Goal: Task Accomplishment & Management: Use online tool/utility

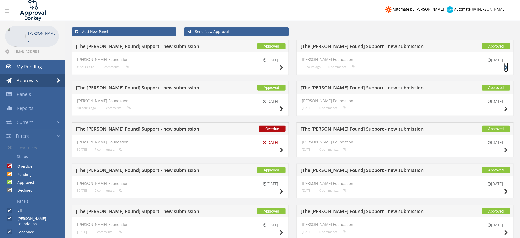
click at [506, 65] on icon at bounding box center [506, 67] width 4 height 5
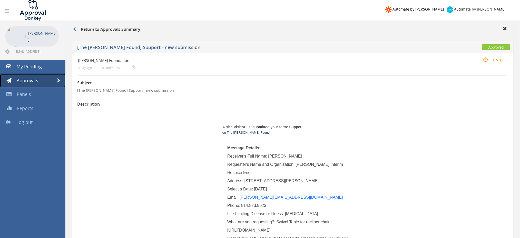
click at [60, 81] on span at bounding box center [58, 80] width 3 height 5
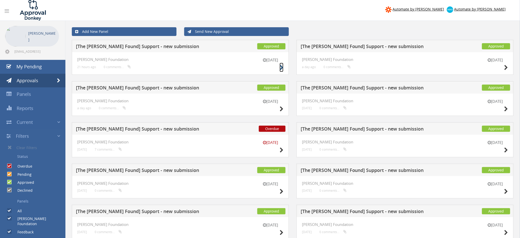
click at [282, 67] on icon at bounding box center [282, 67] width 4 height 5
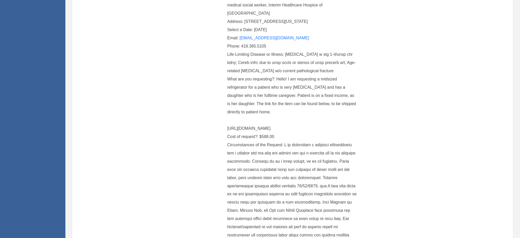
scroll to position [166, 0]
drag, startPoint x: 357, startPoint y: 121, endPoint x: 301, endPoint y: 127, distance: 57.0
click at [301, 127] on div "What are you requesting?: Hello! I am requesting a midsized refrigerator for a …" at bounding box center [292, 104] width 131 height 57
drag, startPoint x: 301, startPoint y: 127, endPoint x: 228, endPoint y: 123, distance: 73.2
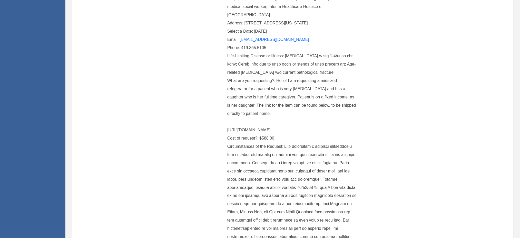
click at [228, 123] on div "What are you requesting?: Hello! I am requesting a midsized refrigerator for a …" at bounding box center [292, 104] width 131 height 57
copy span "[URL][DOMAIN_NAME]"
